Goal: Task Accomplishment & Management: Manage account settings

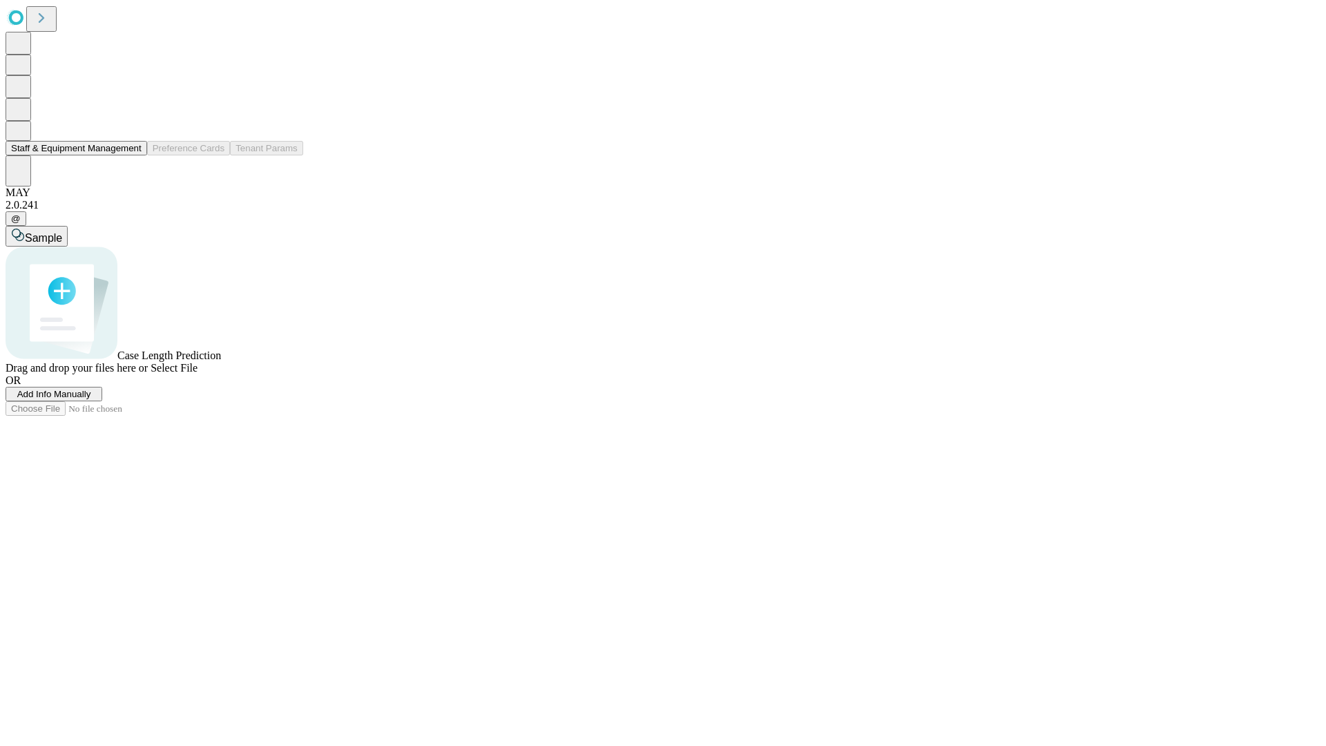
click at [132, 155] on button "Staff & Equipment Management" at bounding box center [77, 148] width 142 height 15
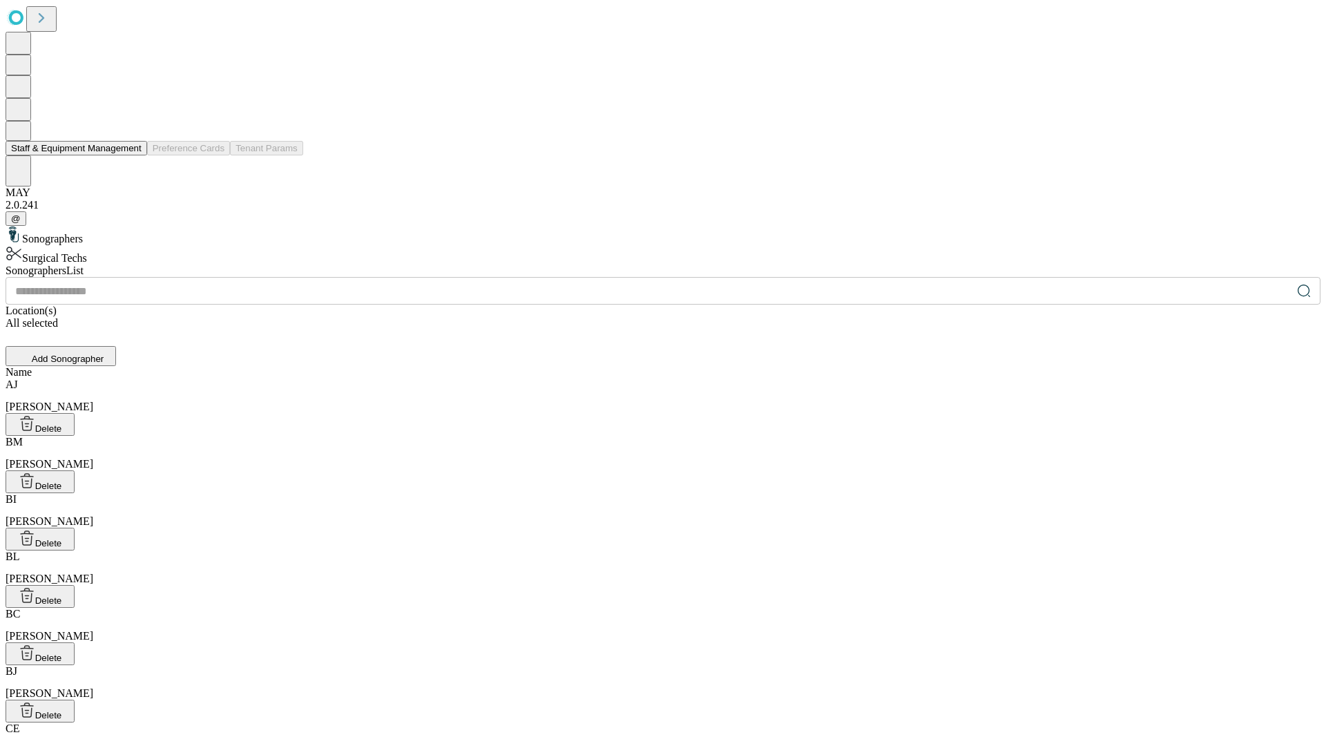
click at [132, 155] on button "Staff & Equipment Management" at bounding box center [77, 148] width 142 height 15
